Goal: Information Seeking & Learning: Find specific fact

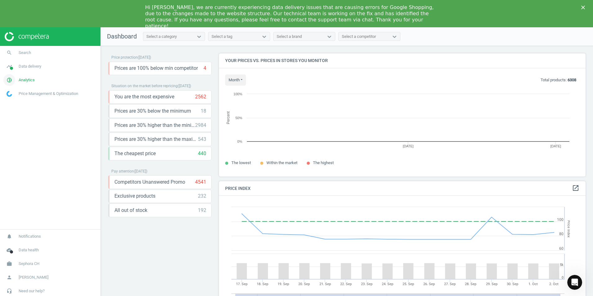
scroll to position [132, 372]
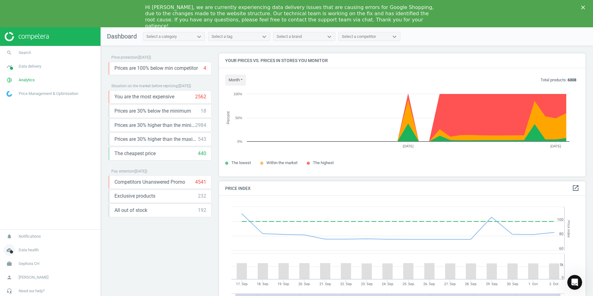
click at [19, 250] on span "Data health" at bounding box center [29, 250] width 20 height 6
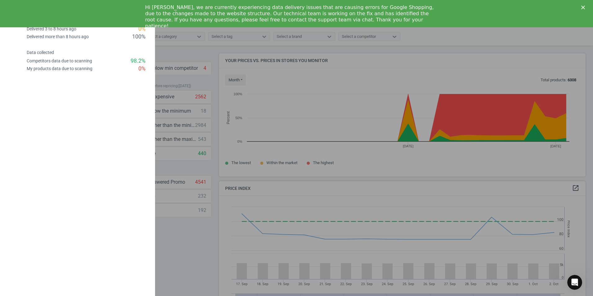
click at [217, 72] on div at bounding box center [296, 148] width 593 height 296
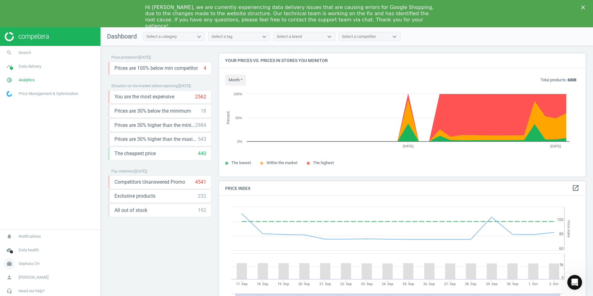
click at [29, 267] on link "work Sephora CH" at bounding box center [50, 264] width 101 height 14
click at [26, 243] on span "Switch campaign" at bounding box center [21, 245] width 28 height 5
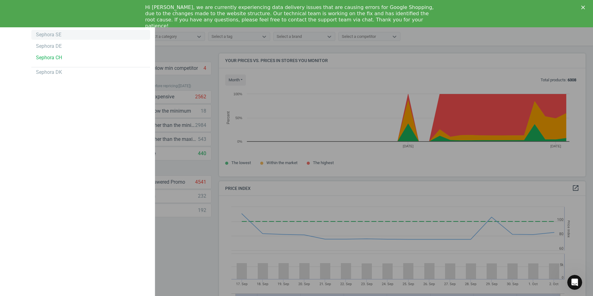
click at [63, 39] on div "Sephora SE" at bounding box center [90, 35] width 119 height 10
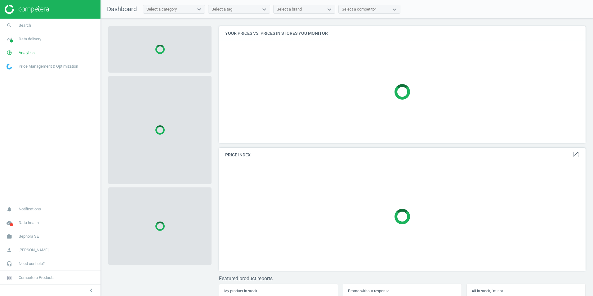
scroll to position [126, 372]
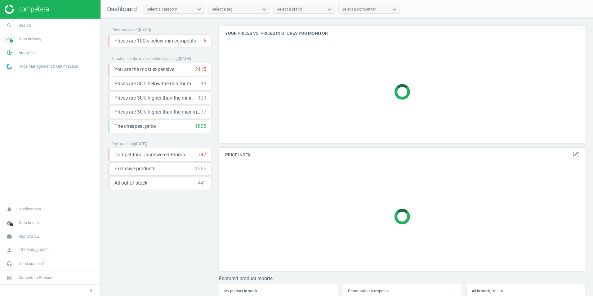
click at [37, 34] on link "timeline Data delivery" at bounding box center [50, 39] width 101 height 14
click at [34, 29] on link "search Search" at bounding box center [50, 26] width 101 height 14
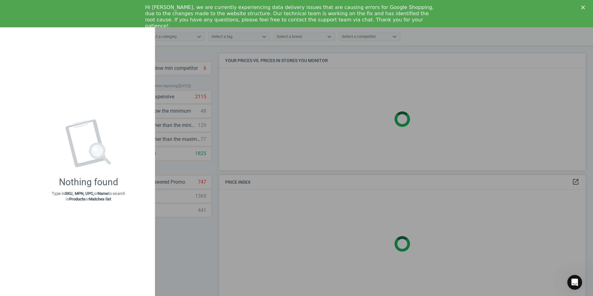
scroll to position [0, 0]
click at [35, 120] on div "Nothing found Type in SKU, MPN, UPC, or Name to search in Products or Matches l…" at bounding box center [88, 161] width 133 height 258
click at [581, 8] on icon "Close" at bounding box center [583, 8] width 4 height 4
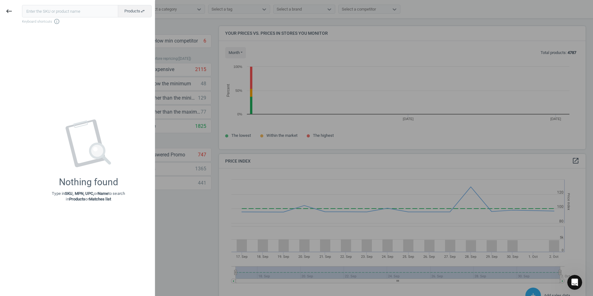
scroll to position [132, 372]
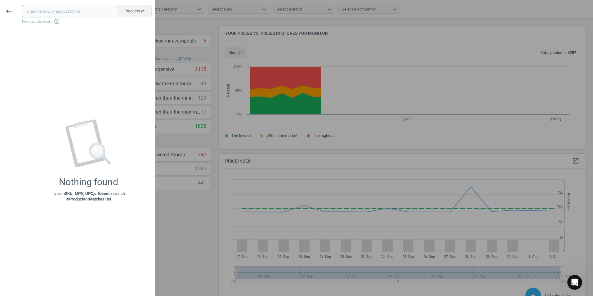
click at [80, 12] on input "text" at bounding box center [70, 11] width 96 height 12
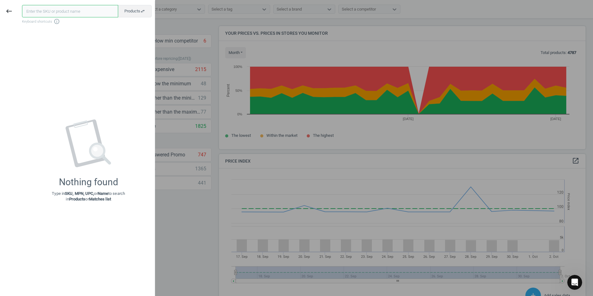
paste input "Evaluating new vendors eClerx/ Minderest"
type input "Evaluating new vendors eClerx/ Minderest"
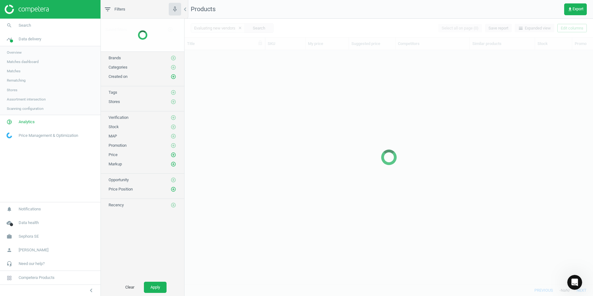
scroll to position [225, 404]
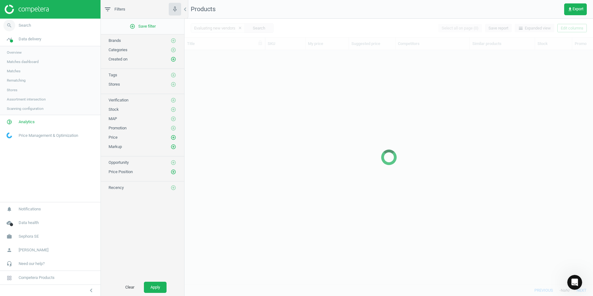
click at [33, 23] on link "search Search" at bounding box center [50, 26] width 101 height 14
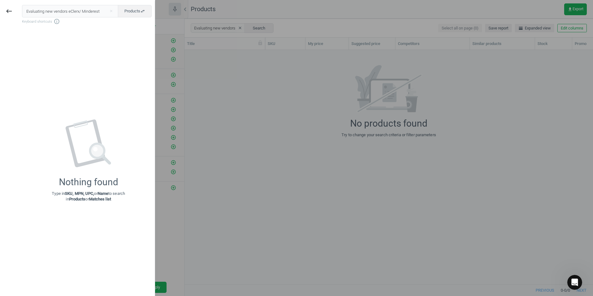
click at [75, 10] on input "Evaluating new vendors eClerx/ Minderest" at bounding box center [70, 11] width 97 height 12
drag, startPoint x: 75, startPoint y: 10, endPoint x: 101, endPoint y: 15, distance: 26.8
click at [101, 15] on input "Evaluating new vendors eClerx/ Minderest" at bounding box center [70, 11] width 97 height 12
click at [67, 13] on input "Evaluating new vendors eClerx/ Minderest" at bounding box center [70, 11] width 97 height 12
click at [67, 12] on input "Evaluating new vendors eClerx/ Minderest" at bounding box center [70, 11] width 97 height 12
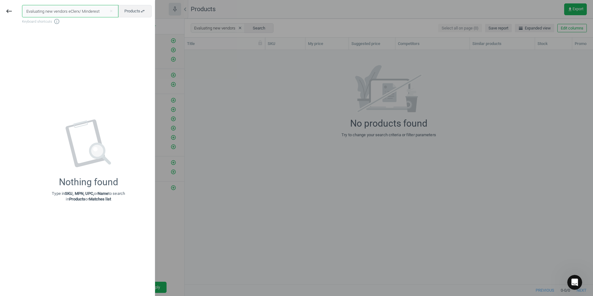
click at [67, 12] on input "Evaluating new vendors eClerx/ Minderest" at bounding box center [70, 11] width 97 height 12
drag, startPoint x: 68, startPoint y: 12, endPoint x: 68, endPoint y: 22, distance: 9.9
click at [68, 22] on div "Evaluating new vendors eClerx/ Minderest close Products swap_horiz Keyboard sho…" at bounding box center [88, 15] width 133 height 20
click at [79, 8] on input "Evaluating new vendors eClerx/ Minderest" at bounding box center [70, 11] width 97 height 12
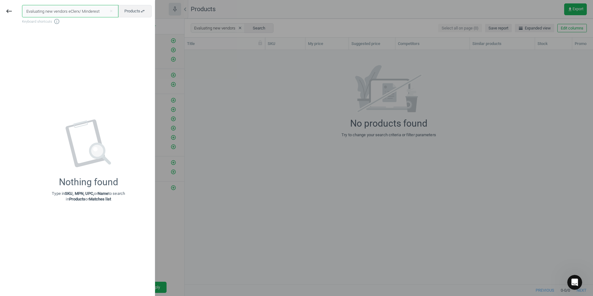
click at [80, 8] on input "Evaluating new vendors eClerx/ Minderest" at bounding box center [70, 11] width 97 height 12
click at [115, 13] on button "close" at bounding box center [110, 11] width 9 height 6
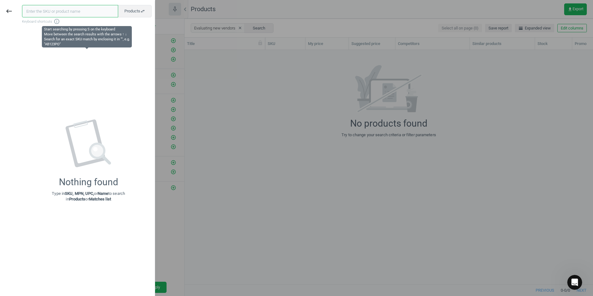
click at [92, 10] on input "text" at bounding box center [70, 11] width 96 height 12
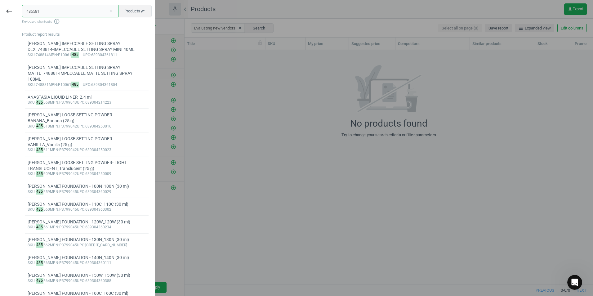
type input "485581"
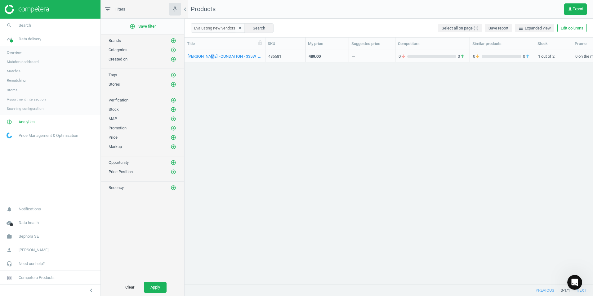
click at [211, 61] on div "[PERSON_NAME] FOUNDATION - 335W_335W (30 ml)" at bounding box center [225, 56] width 81 height 12
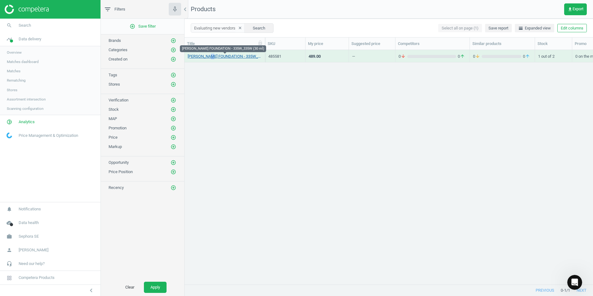
drag, startPoint x: 211, startPoint y: 61, endPoint x: 210, endPoint y: 58, distance: 3.5
click at [210, 58] on link "[PERSON_NAME] FOUNDATION - 335W_335W (30 ml)" at bounding box center [225, 57] width 74 height 6
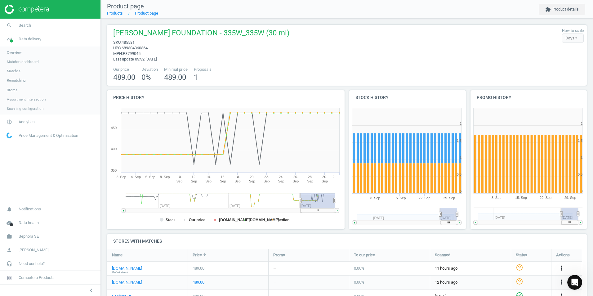
scroll to position [26, 0]
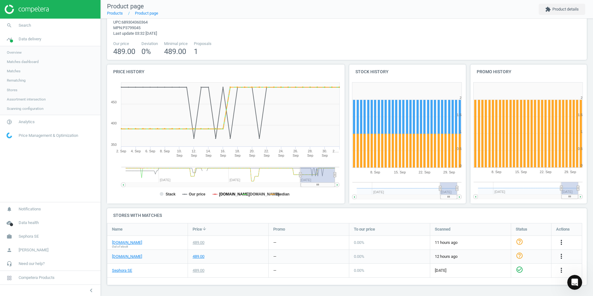
click at [223, 192] on tspan "[DOMAIN_NAME]" at bounding box center [234, 194] width 31 height 4
click at [224, 197] on rect at bounding box center [225, 141] width 236 height 124
click at [227, 194] on tspan "[DOMAIN_NAME]" at bounding box center [234, 194] width 31 height 4
click at [251, 195] on tspan "[DOMAIN_NAME]" at bounding box center [264, 194] width 31 height 4
click at [274, 195] on rect at bounding box center [225, 141] width 236 height 124
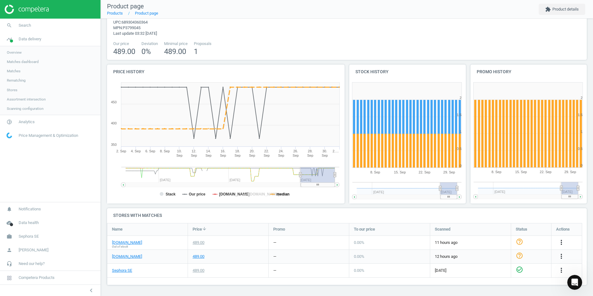
click at [280, 192] on tspan "median" at bounding box center [282, 194] width 13 height 4
click at [194, 193] on tspan "Our price" at bounding box center [197, 194] width 17 height 4
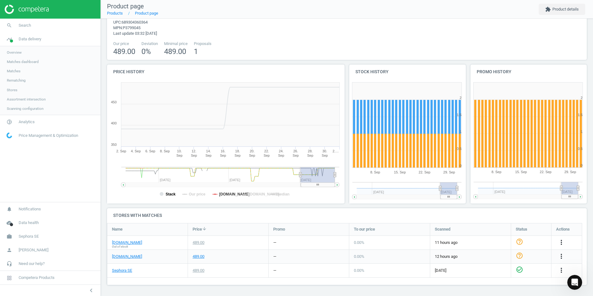
click at [168, 193] on tspan "Stack" at bounding box center [171, 194] width 10 height 4
click at [118, 242] on link "[DOMAIN_NAME]" at bounding box center [127, 243] width 30 height 6
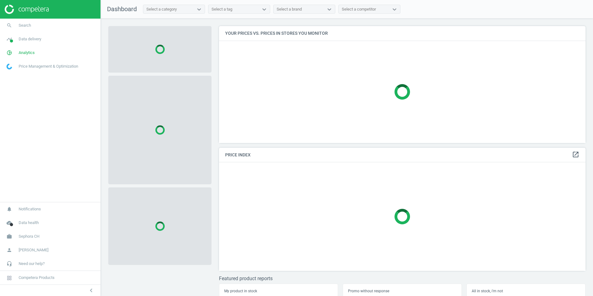
scroll to position [126, 372]
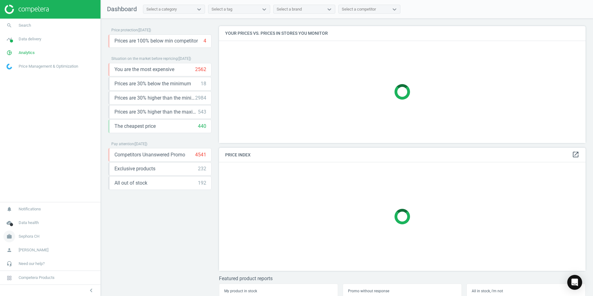
click at [27, 237] on span "Sephora CH" at bounding box center [29, 237] width 21 height 6
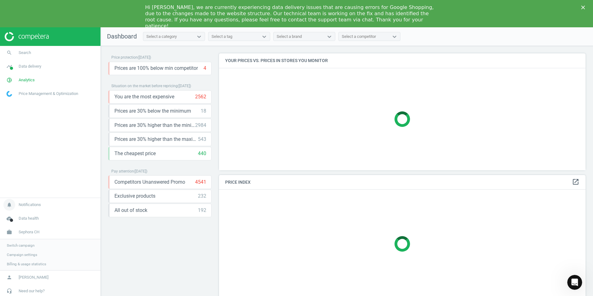
scroll to position [0, 0]
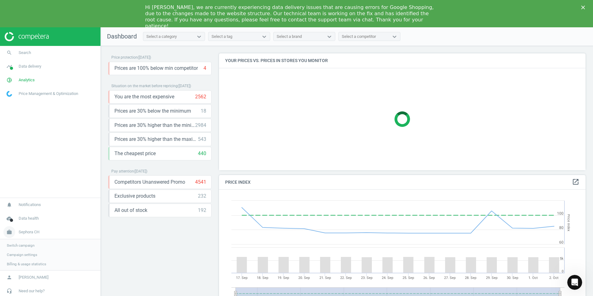
click at [24, 231] on span "Sephora CH" at bounding box center [29, 232] width 21 height 6
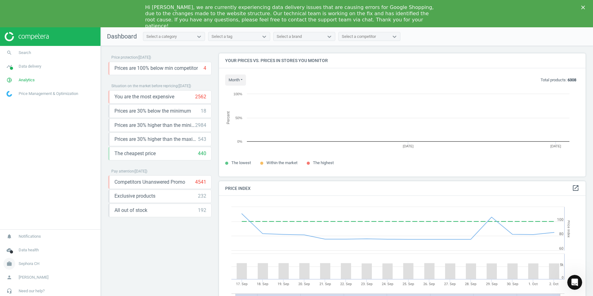
scroll to position [132, 372]
click at [37, 264] on span "Sephora CH" at bounding box center [29, 264] width 21 height 6
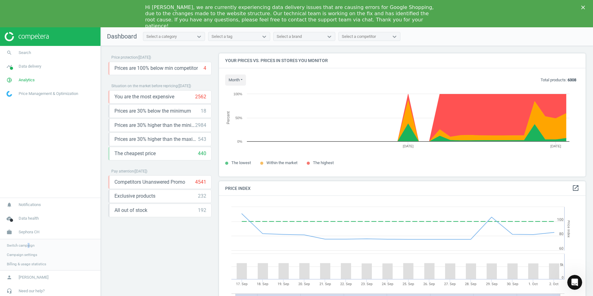
click at [26, 248] on span "Switch campaign" at bounding box center [21, 245] width 28 height 5
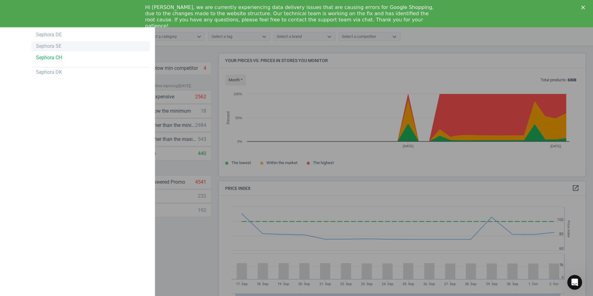
click at [53, 45] on div "Sephora SE" at bounding box center [48, 46] width 25 height 7
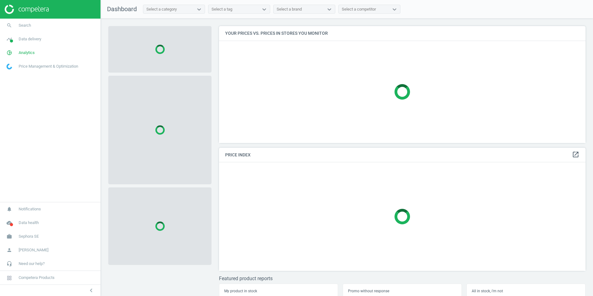
scroll to position [126, 372]
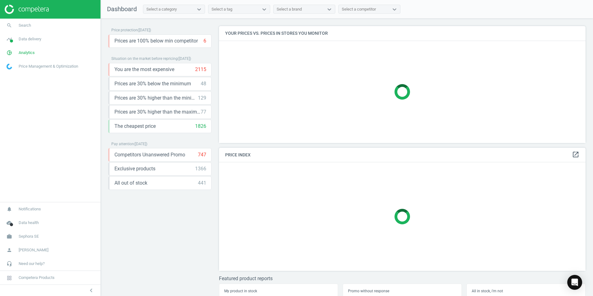
click at [182, 7] on div "Select a category" at bounding box center [168, 9] width 50 height 8
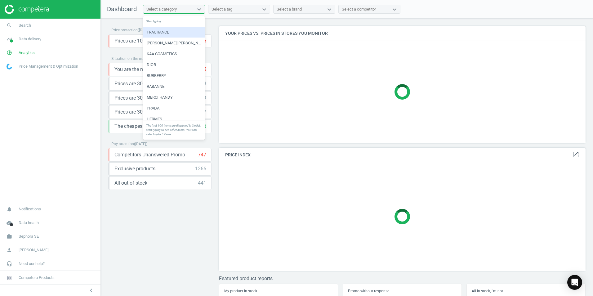
click at [245, 16] on nav "Dashboard option FRAGRANCE focused, 1 of 100. 100 results available. Use Up and…" at bounding box center [347, 9] width 492 height 19
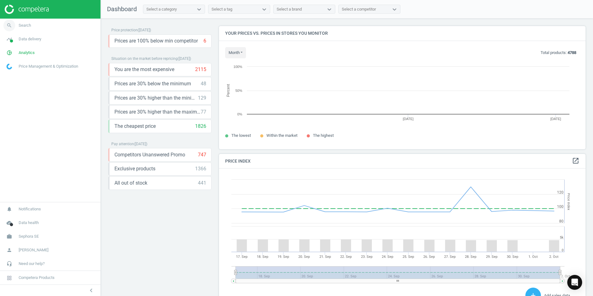
scroll to position [132, 372]
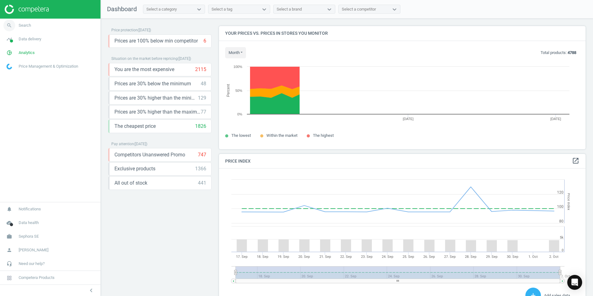
click at [39, 24] on link "search Search" at bounding box center [50, 26] width 101 height 14
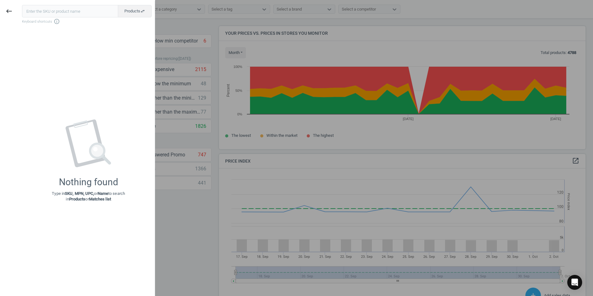
click at [92, 10] on input "text" at bounding box center [70, 11] width 96 height 12
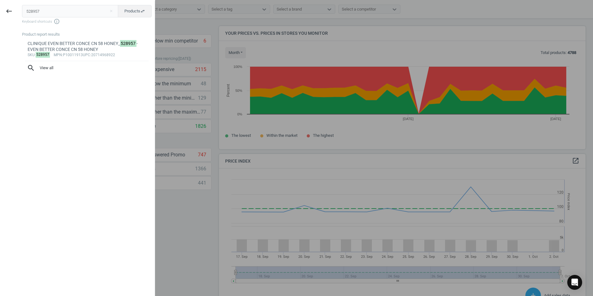
type input "52895"
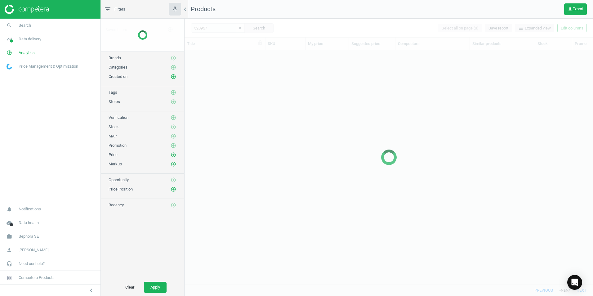
scroll to position [225, 404]
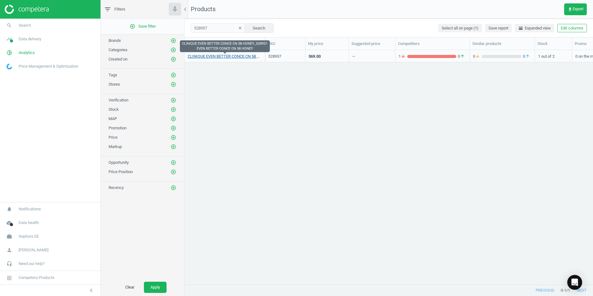
click at [212, 54] on link "CLINIQUE EVEN BETTER CONCE CN 58 HONEY_528957-EVEN BETTER CONCE CN 58 HONEY" at bounding box center [225, 57] width 74 height 6
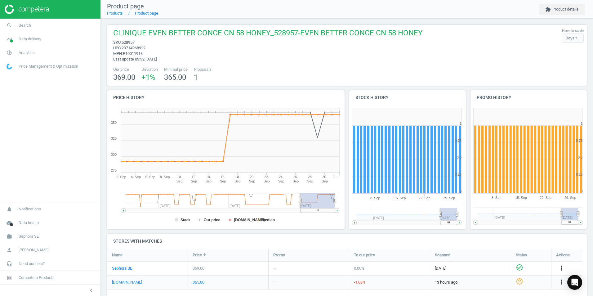
scroll to position [31, 0]
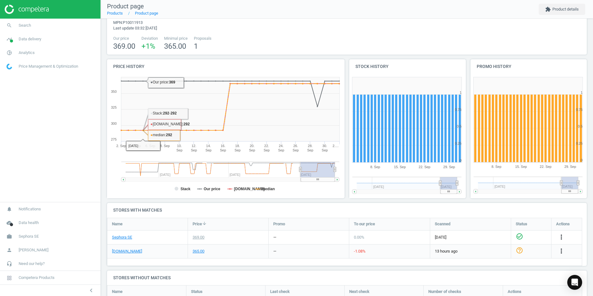
click at [126, 65] on h4 "Price history" at bounding box center [226, 66] width 238 height 15
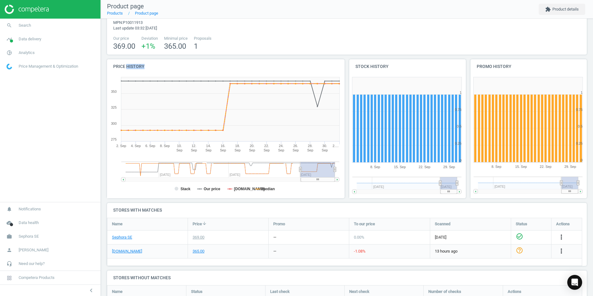
click at [126, 66] on h4 "Price history" at bounding box center [226, 66] width 238 height 15
drag, startPoint x: 126, startPoint y: 66, endPoint x: 256, endPoint y: 76, distance: 130.4
click at [256, 74] on icon "Created with Highstock 6.2.0 Stack Our price kicks.se median 2. Sep 4. Sep 6. S…" at bounding box center [225, 136] width 236 height 124
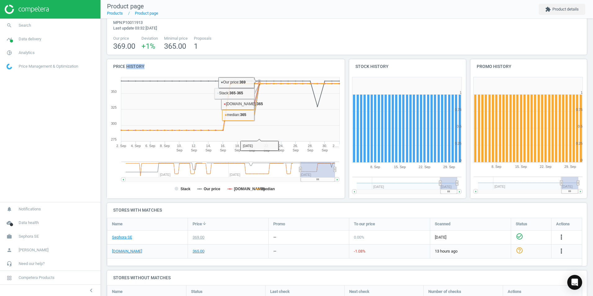
scroll to position [64, 0]
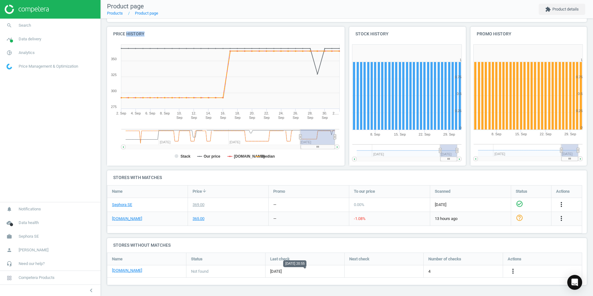
drag, startPoint x: 269, startPoint y: 272, endPoint x: 292, endPoint y: 274, distance: 22.8
click at [292, 274] on div "9 days ago" at bounding box center [305, 271] width 79 height 12
click at [293, 274] on span "9 days ago" at bounding box center [305, 272] width 70 height 6
click at [220, 273] on div "Not found" at bounding box center [225, 271] width 79 height 12
click at [148, 271] on div "[DOMAIN_NAME]" at bounding box center [147, 271] width 70 height 7
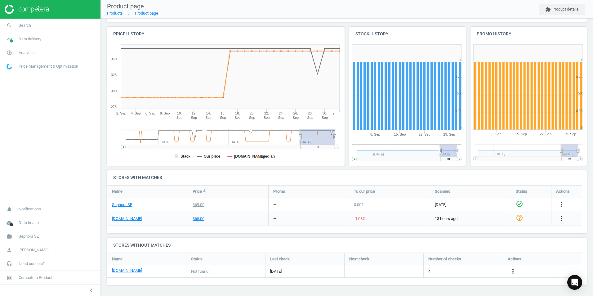
click at [508, 271] on div "more_vert" at bounding box center [514, 271] width 12 height 8
click at [512, 271] on icon "more_vert" at bounding box center [513, 270] width 7 height 7
click at [318, 250] on h4 "Stores without matches" at bounding box center [347, 245] width 480 height 15
click at [124, 244] on h4 "Stores without matches" at bounding box center [347, 245] width 480 height 15
drag, startPoint x: 136, startPoint y: 245, endPoint x: 187, endPoint y: 247, distance: 51.6
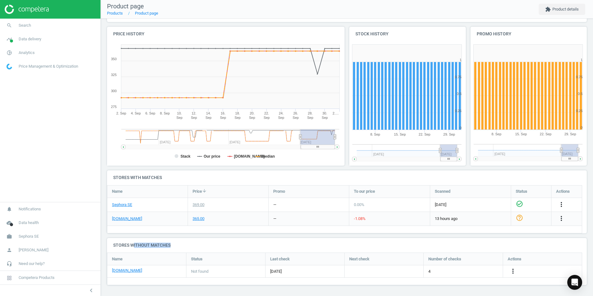
click at [187, 247] on h4 "Stores without matches" at bounding box center [347, 245] width 480 height 15
drag, startPoint x: 187, startPoint y: 247, endPoint x: 208, endPoint y: 249, distance: 20.6
click at [208, 249] on h4 "Stores without matches" at bounding box center [347, 245] width 480 height 15
drag, startPoint x: 269, startPoint y: 267, endPoint x: 273, endPoint y: 268, distance: 4.1
click at [273, 268] on div "lyko.com Not found 9 days ago 4 more_vert" at bounding box center [344, 271] width 475 height 12
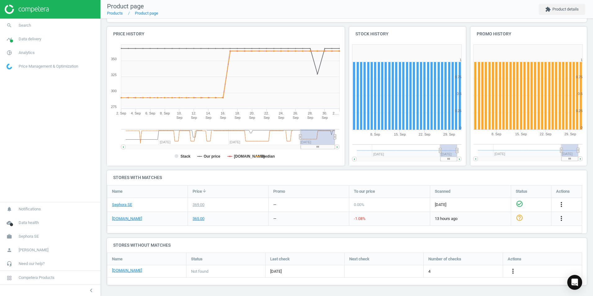
drag, startPoint x: 273, startPoint y: 268, endPoint x: 279, endPoint y: 266, distance: 6.1
click at [279, 266] on div "9 days ago" at bounding box center [305, 271] width 79 height 12
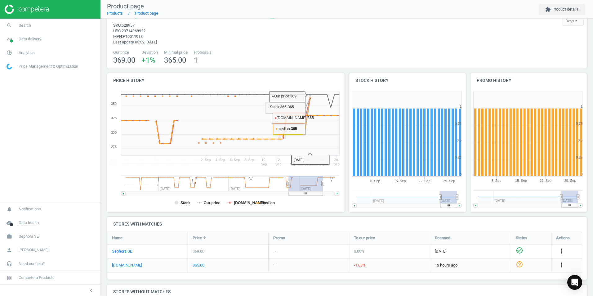
scroll to position [0, 0]
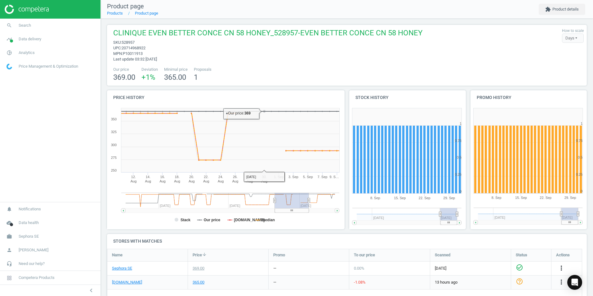
drag, startPoint x: 361, startPoint y: 27, endPoint x: 411, endPoint y: 39, distance: 51.8
click at [362, 26] on div "CLINIQUE EVEN BETTER CONCE CN 58 HONEY_528957-EVEN BETTER CONCE CN 58 HONEY sku…" at bounding box center [347, 55] width 480 height 61
drag, startPoint x: 404, startPoint y: 30, endPoint x: 424, endPoint y: 31, distance: 19.9
click at [424, 31] on div "CLINIQUE EVEN BETTER CONCE CN 58 HONEY_528957-EVEN BETTER CONCE CN 58 HONEY sku…" at bounding box center [347, 45] width 474 height 34
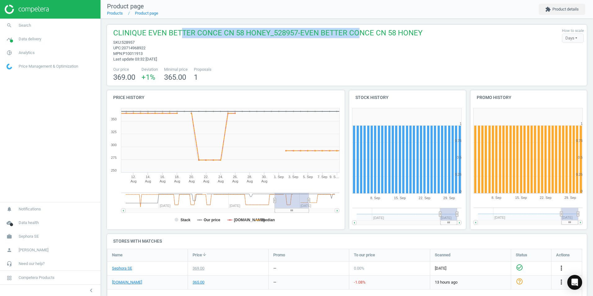
drag, startPoint x: 208, startPoint y: 33, endPoint x: 375, endPoint y: 36, distance: 167.3
click at [375, 36] on span "CLINIQUE EVEN BETTER CONCE CN 58 HONEY_528957-EVEN BETTER CONCE CN 58 HONEY" at bounding box center [267, 34] width 309 height 12
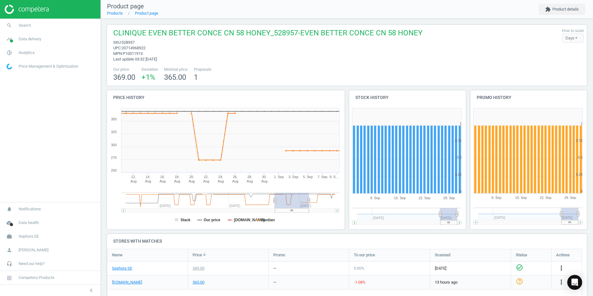
drag, startPoint x: 375, startPoint y: 36, endPoint x: 447, endPoint y: 42, distance: 72.2
click at [447, 42] on div "CLINIQUE EVEN BETTER CONCE CN 58 HONEY_528957-EVEN BETTER CONCE CN 58 HONEY sku…" at bounding box center [347, 45] width 474 height 34
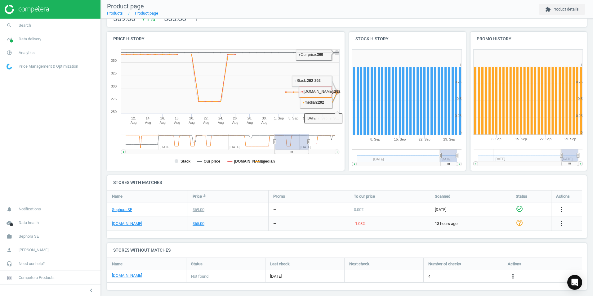
scroll to position [64, 0]
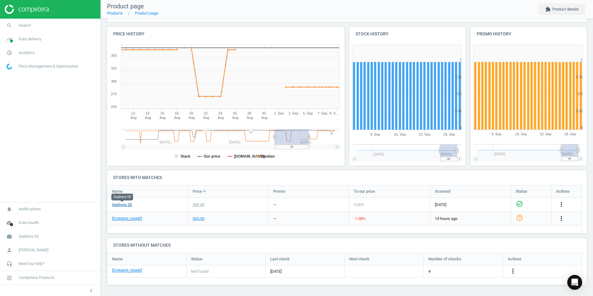
click at [126, 205] on link "Sephora SE" at bounding box center [122, 205] width 20 height 6
click at [561, 205] on icon "more_vert" at bounding box center [561, 204] width 7 height 7
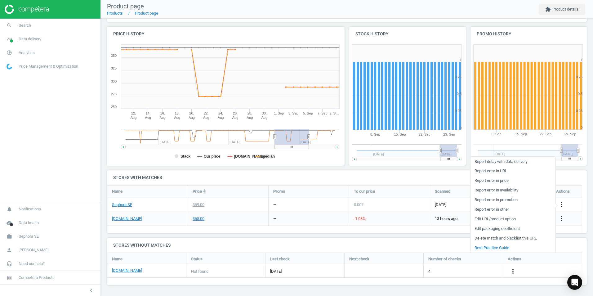
click at [503, 170] on link "Report error in URL" at bounding box center [513, 171] width 85 height 10
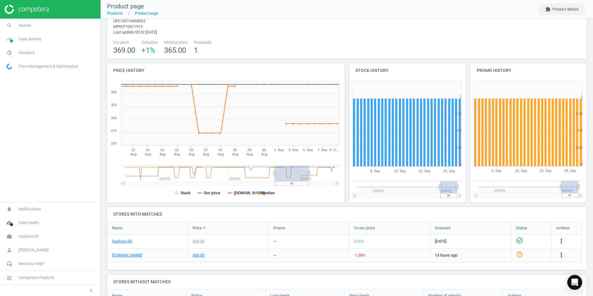
scroll to position [0, 0]
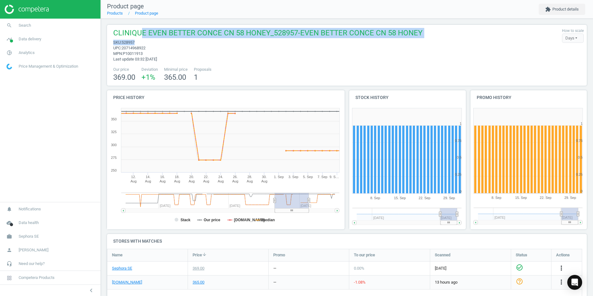
drag, startPoint x: 141, startPoint y: 33, endPoint x: 321, endPoint y: 43, distance: 180.6
click at [321, 43] on div "CLINIQUE EVEN BETTER CONCE CN 58 HONEY_528957-EVEN BETTER CONCE CN 58 HONEY sku…" at bounding box center [266, 45] width 312 height 34
drag, startPoint x: 321, startPoint y: 43, endPoint x: 217, endPoint y: 40, distance: 104.3
click at [217, 40] on span "sku : 528957" at bounding box center [267, 43] width 309 height 6
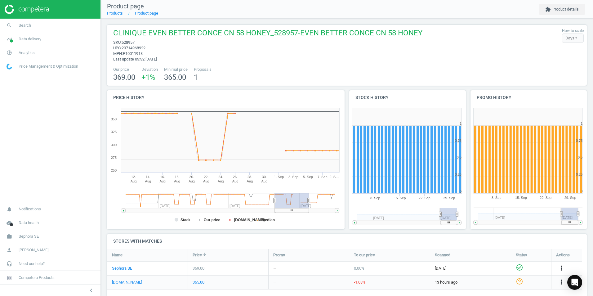
click at [292, 55] on span "mpn : P10011913" at bounding box center [267, 54] width 309 height 6
